Goal: Communication & Community: Answer question/provide support

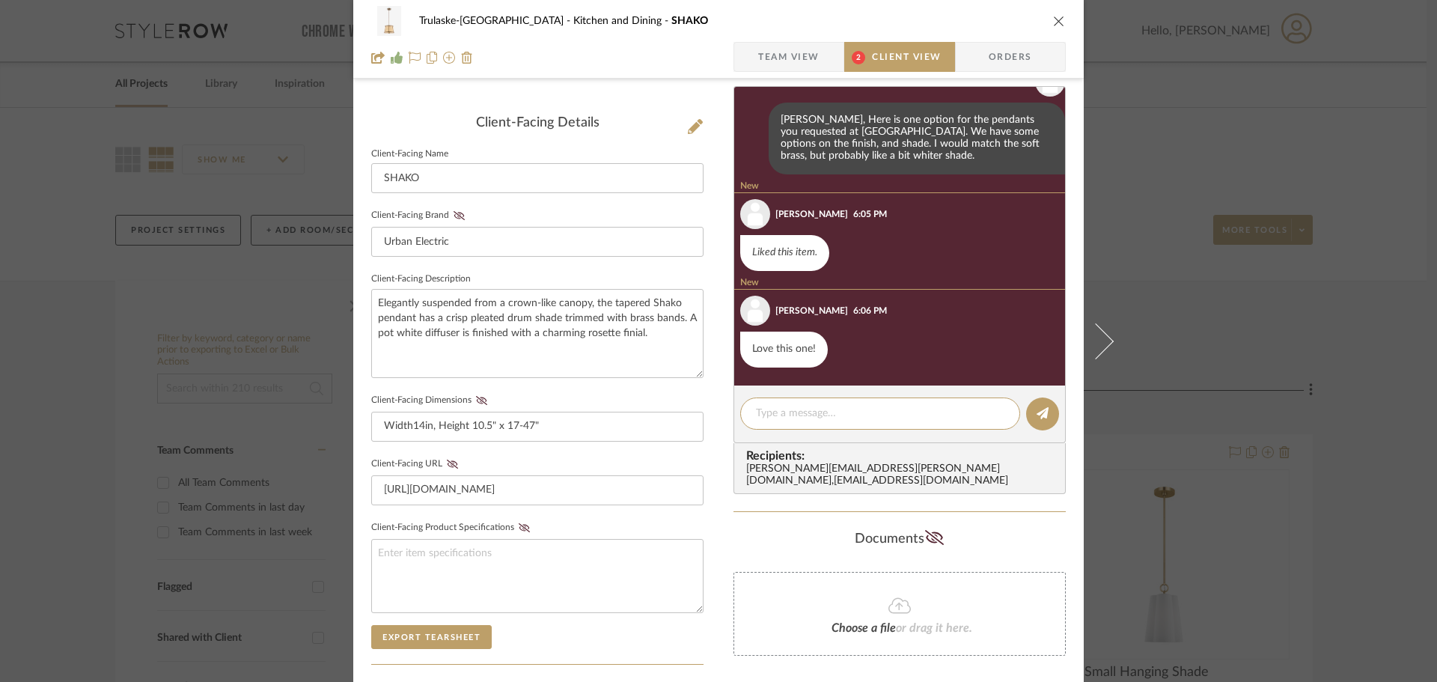
scroll to position [424, 0]
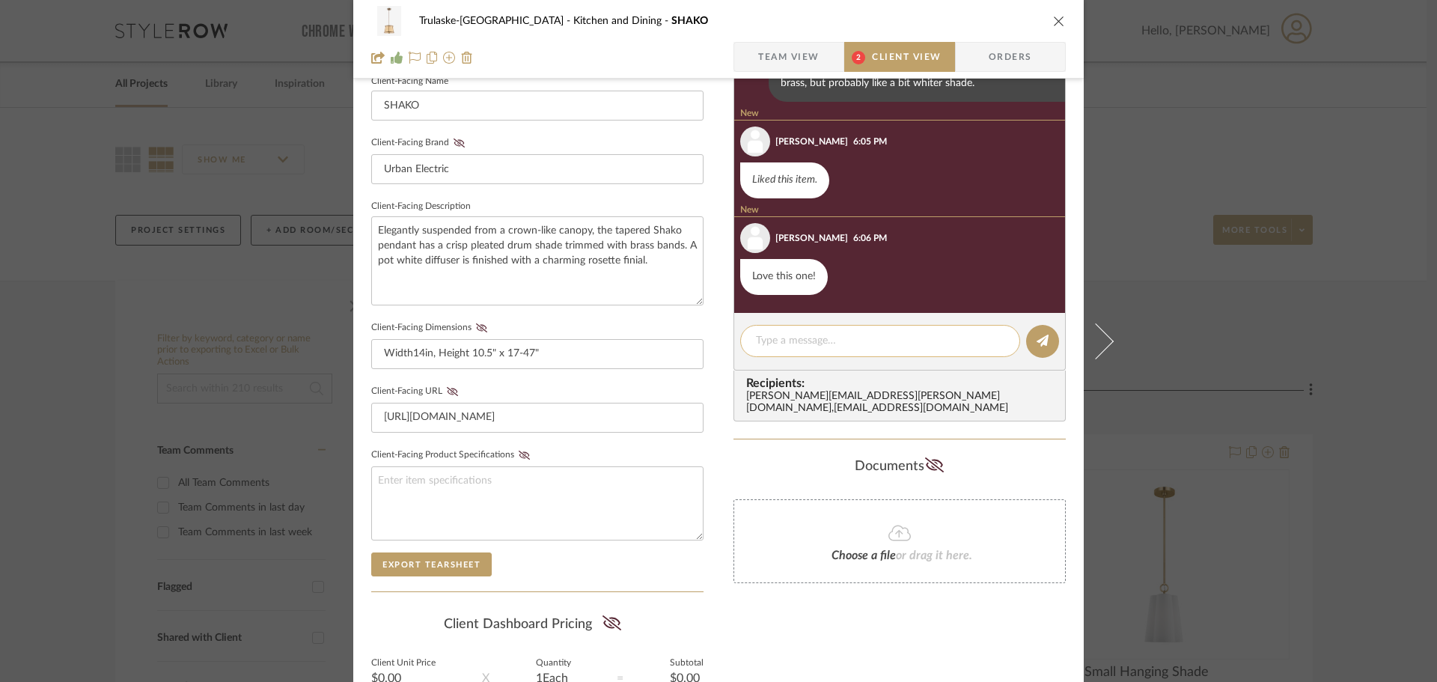
click at [772, 345] on textarea at bounding box center [880, 341] width 248 height 16
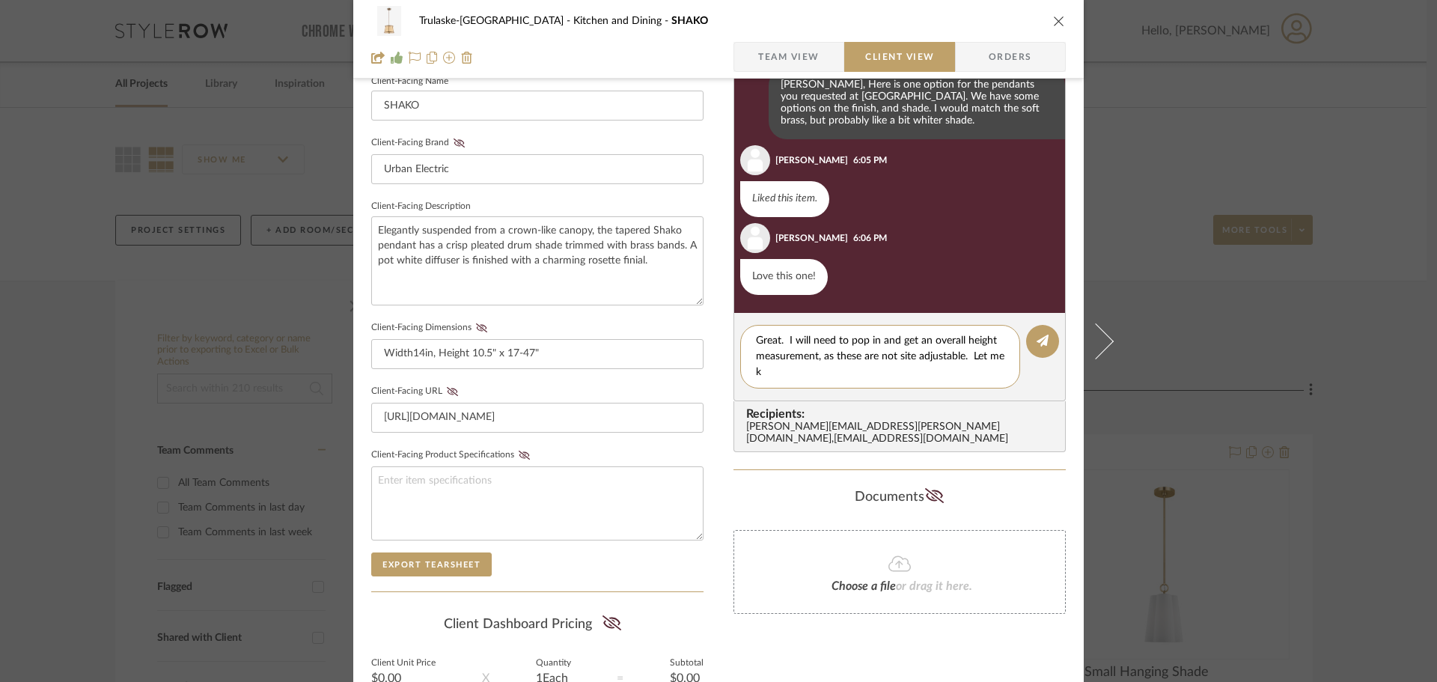
scroll to position [0, 0]
type textarea "Great. I will need to pop in and get an overall height measurement, as these ar…"
click at [1038, 339] on icon at bounding box center [1043, 341] width 12 height 12
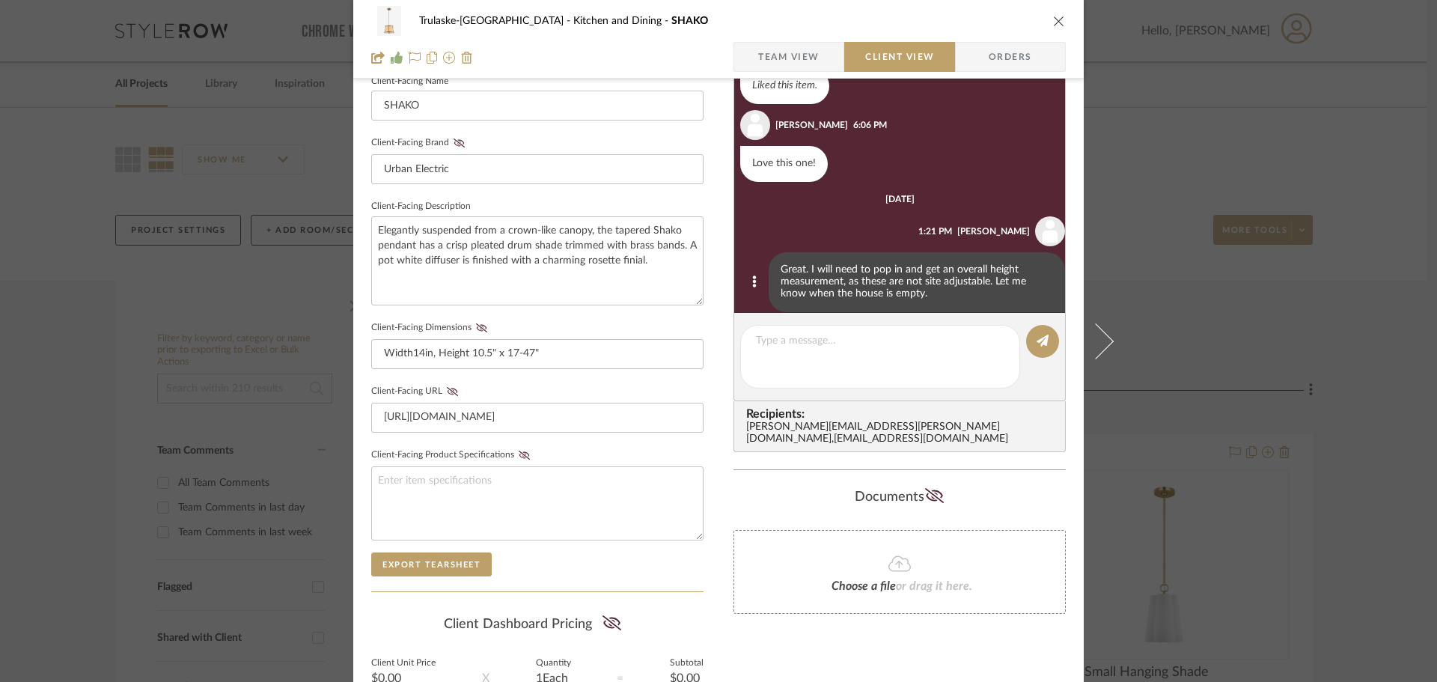
scroll to position [147, 0]
